Goal: Task Accomplishment & Management: Manage account settings

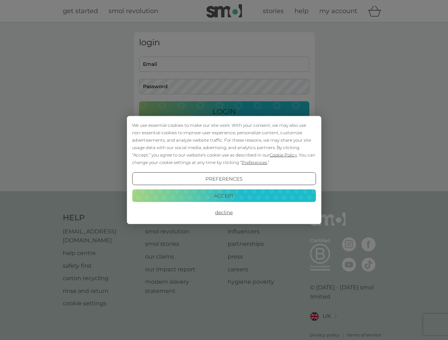
click at [283, 155] on span "Cookie Policy" at bounding box center [282, 154] width 27 height 5
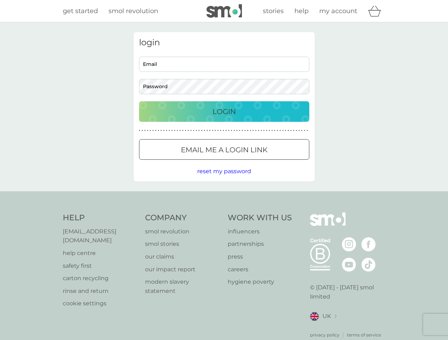
click at [253, 162] on div "login Email Password Login ● ● ● ● ● ● ● ● ● ● ● ● ● ● ● ● ● ● ● ● ● ● ● ● ● ● …" at bounding box center [224, 106] width 181 height 149
click at [224, 179] on div "login Email Password Login ● ● ● ● ● ● ● ● ● ● ● ● ● ● ● ● ● ● ● ● ● ● ● ● ● ● …" at bounding box center [224, 106] width 181 height 149
click at [224, 213] on div "Help [EMAIL_ADDRESS][DOMAIN_NAME] help centre safety first carton recycling rin…" at bounding box center [224, 276] width 323 height 126
click at [224, 196] on div "Help [EMAIL_ADDRESS][DOMAIN_NAME] help centre safety first carton recycling rin…" at bounding box center [224, 275] width 448 height 168
